Goal: Task Accomplishment & Management: Manage account settings

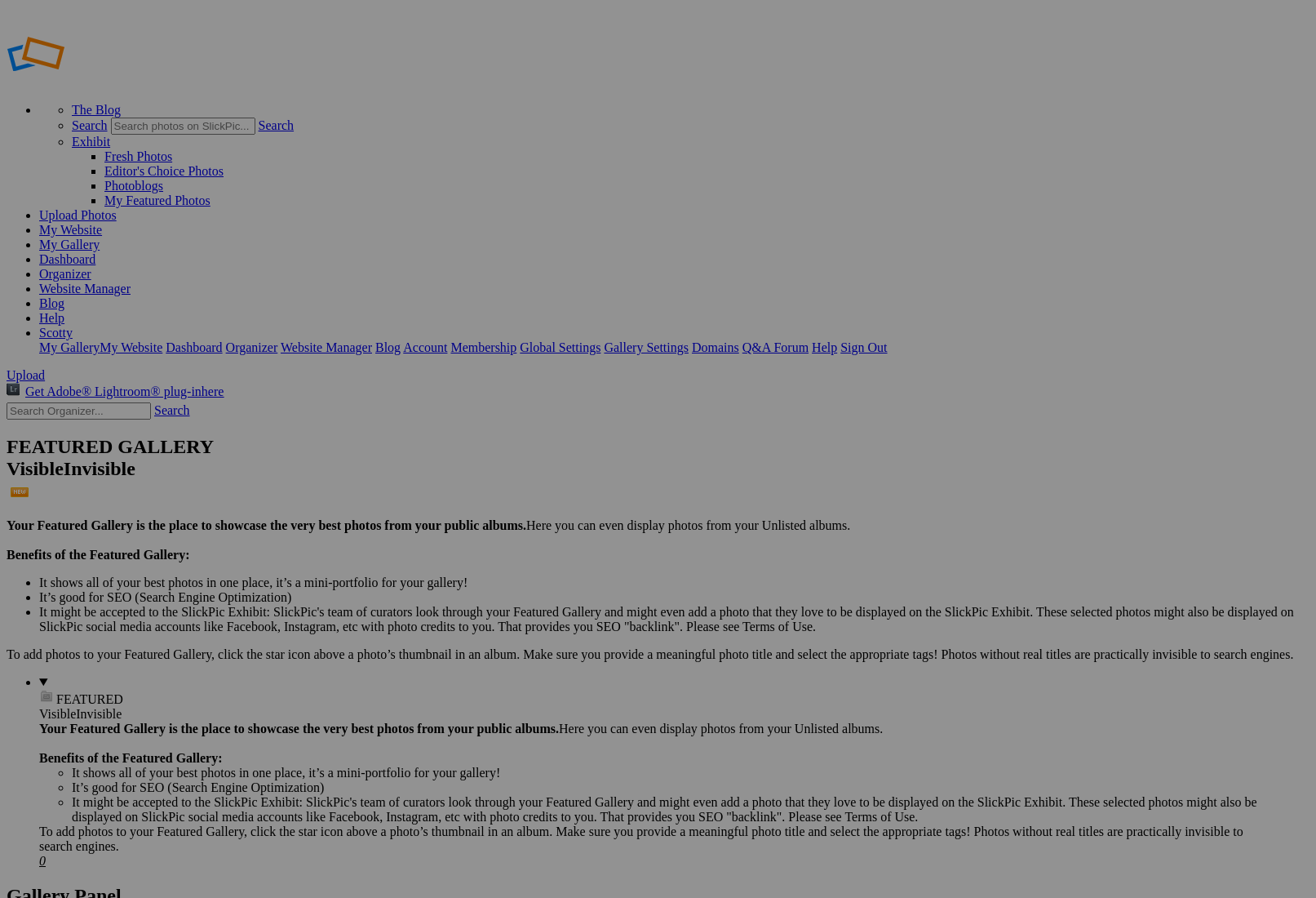
type input "Lexxx A'Pro"
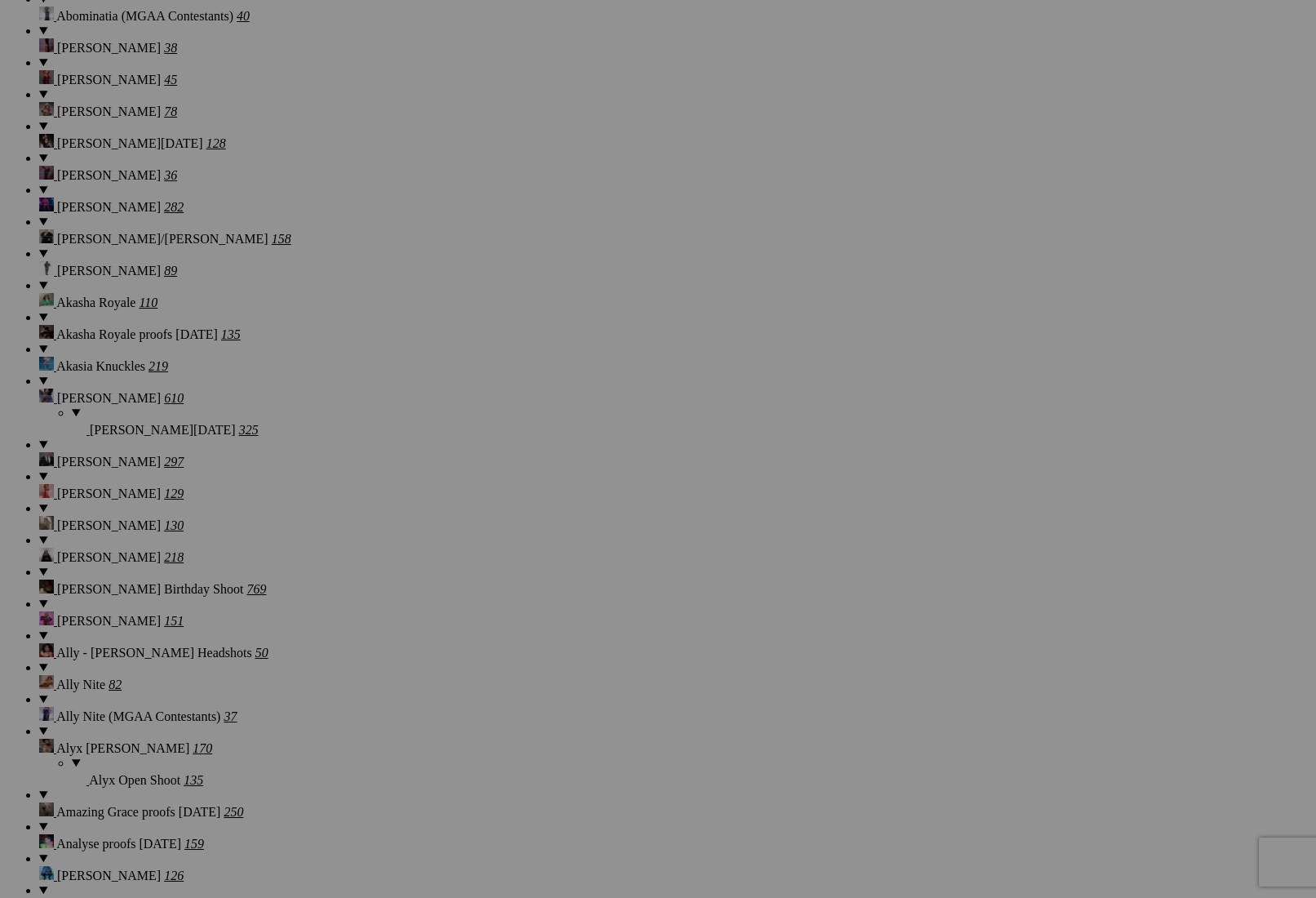
scroll to position [1647, 0]
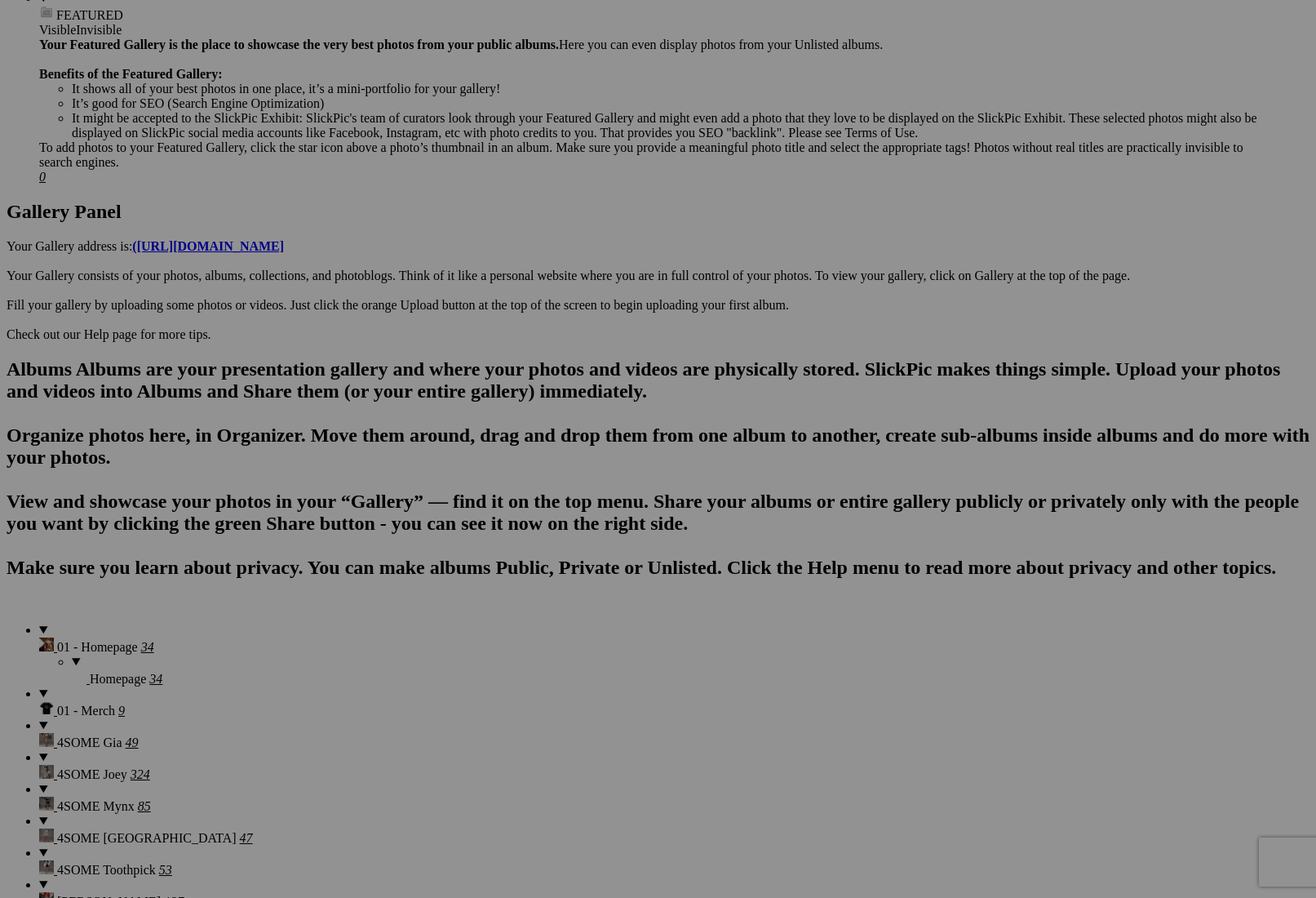
scroll to position [0, 0]
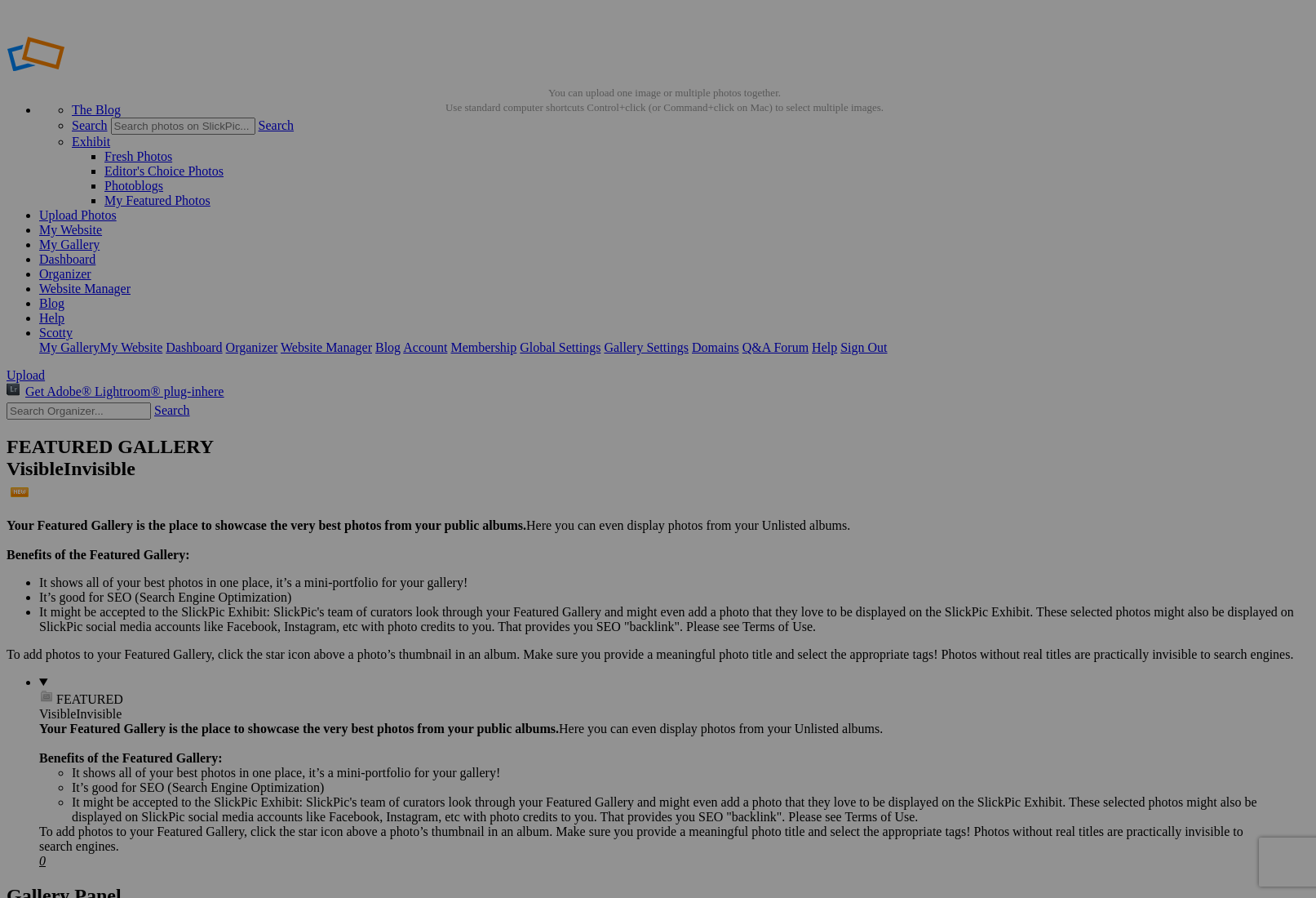
drag, startPoint x: 828, startPoint y: 90, endPoint x: 825, endPoint y: 189, distance: 99.0
click at [550, 564] on span "Yes" at bounding box center [540, 571] width 19 height 14
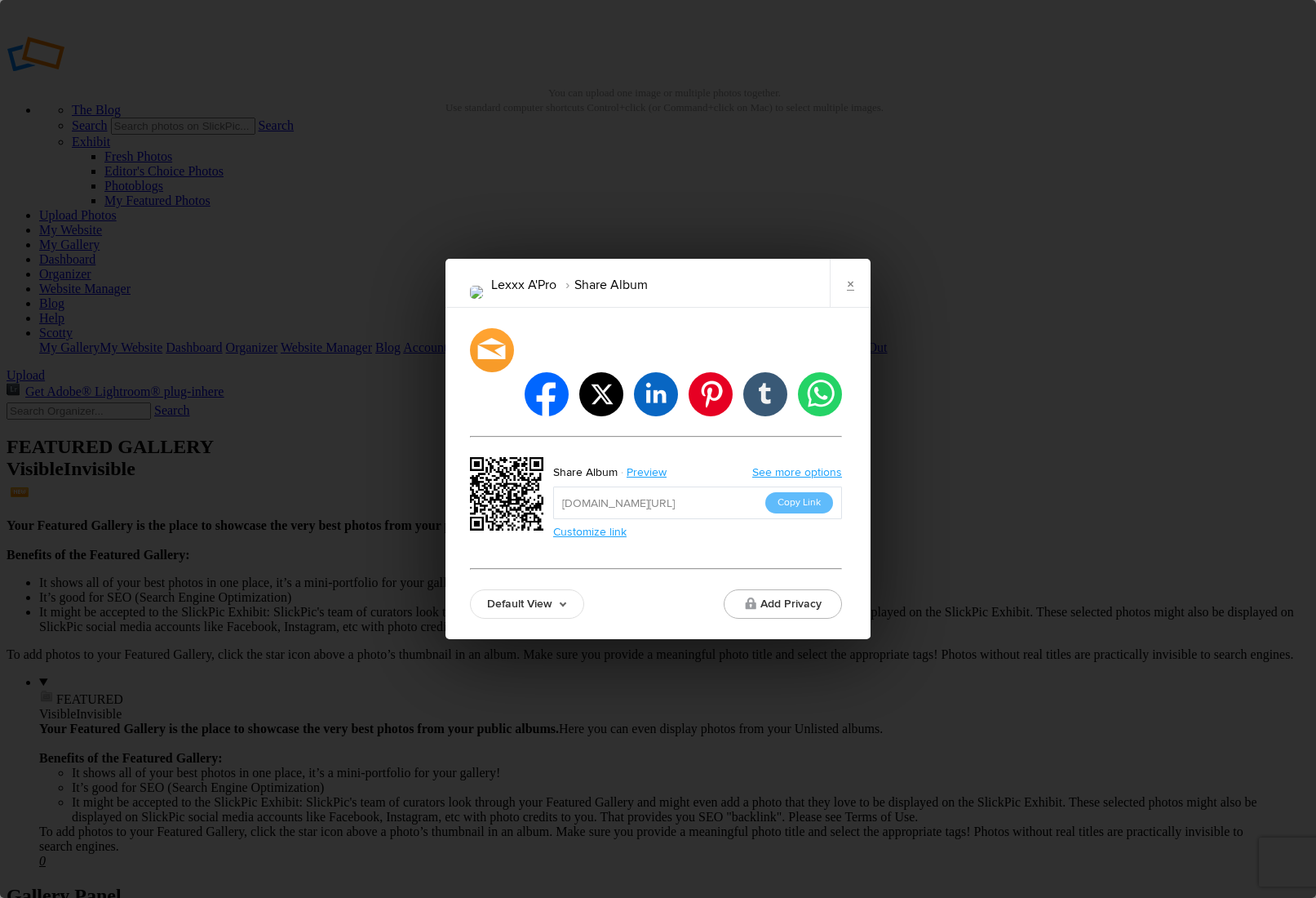
click at [533, 590] on link "Default View" at bounding box center [527, 604] width 115 height 29
click at [513, 501] on link "Proofing View" at bounding box center [527, 514] width 113 height 26
click at [775, 492] on button "Copy Link" at bounding box center [799, 502] width 68 height 22
